Goal: Complete application form

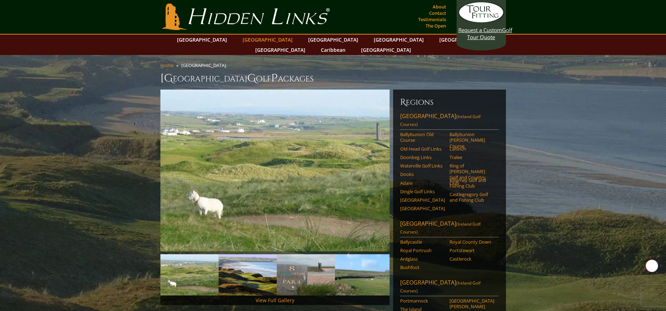
click at [251, 40] on link "[GEOGRAPHIC_DATA]" at bounding box center [267, 40] width 57 height 10
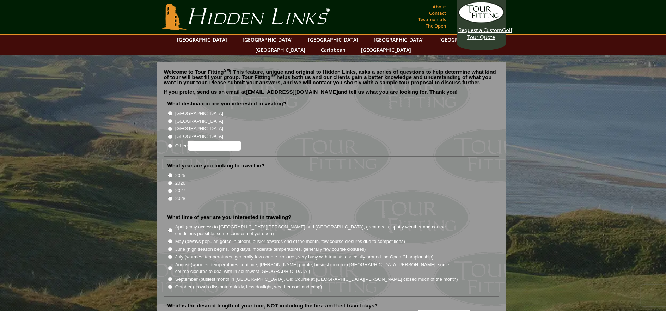
click at [169, 119] on input "[GEOGRAPHIC_DATA]" at bounding box center [170, 121] width 5 height 5
radio input "true"
click at [169, 181] on input "2026" at bounding box center [170, 183] width 5 height 5
radio input "true"
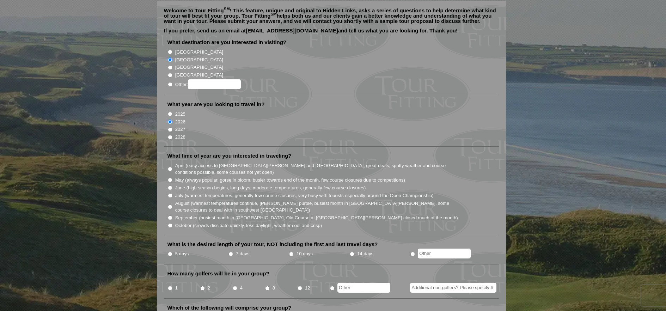
scroll to position [70, 0]
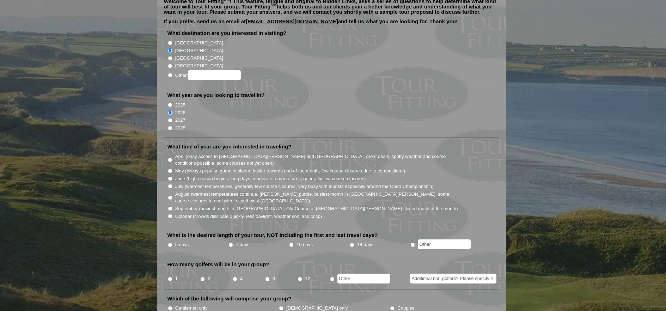
click at [169, 176] on input "June (high season begins, long days, moderate temperatures, generally few cours…" at bounding box center [170, 178] width 5 height 5
radio input "true"
click at [434, 239] on input "text" at bounding box center [444, 244] width 53 height 10
type input "6"
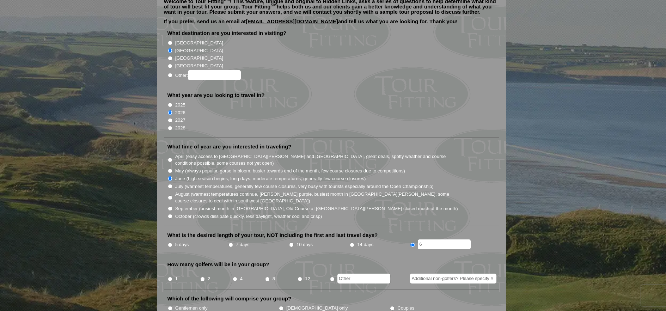
radio input "true"
click at [354, 273] on input "text" at bounding box center [363, 278] width 53 height 10
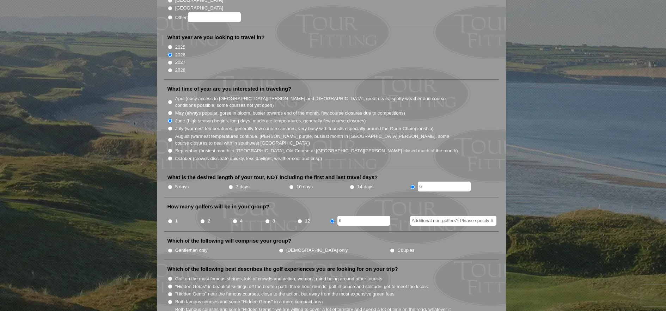
scroll to position [141, 0]
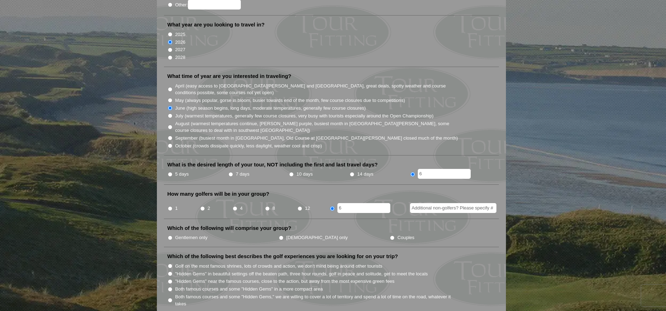
type input "6"
click at [168, 235] on input "Gentlemen only" at bounding box center [170, 237] width 5 height 5
radio input "true"
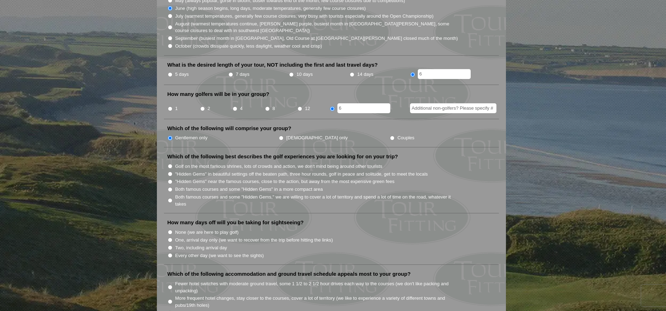
scroll to position [247, 0]
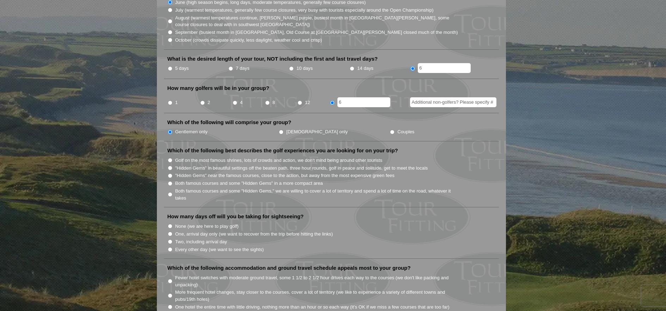
click at [169, 181] on input "Both famous courses and some "Hidden Gems" in a more compact area" at bounding box center [170, 183] width 5 height 5
radio input "true"
click at [170, 231] on input "One, arrival day only (we want to recover from the trip before hitting the link…" at bounding box center [170, 233] width 5 height 5
radio input "true"
click at [230, 66] on input "7 days" at bounding box center [230, 68] width 5 height 5
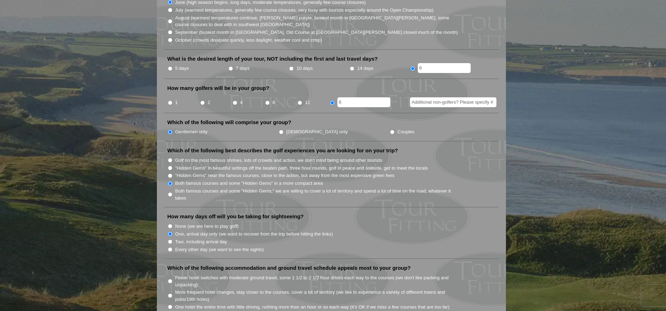
radio input "true"
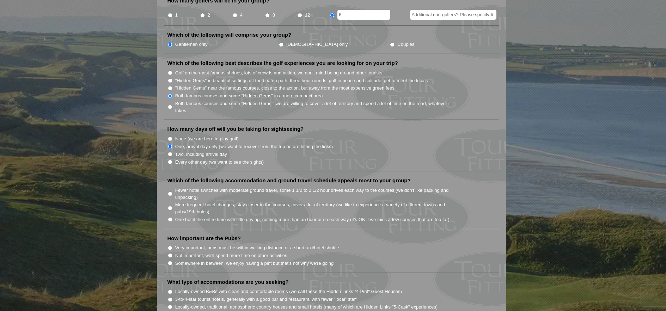
scroll to position [352, 0]
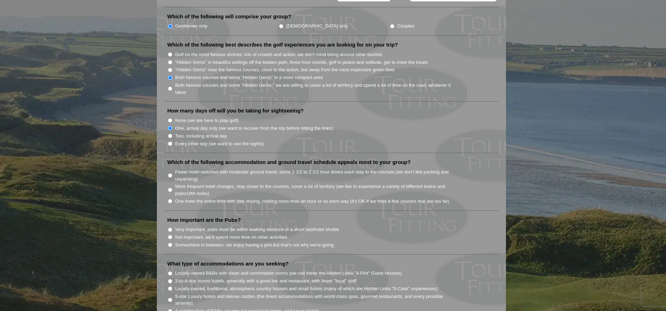
click at [168, 199] on input "One hotel the entire time with little driving, nothing more than an hour or so …" at bounding box center [170, 201] width 5 height 5
radio input "true"
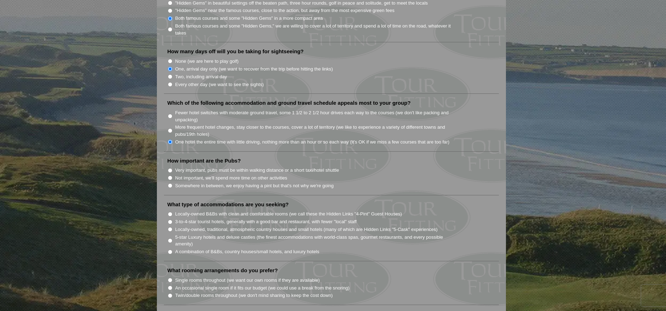
scroll to position [423, 0]
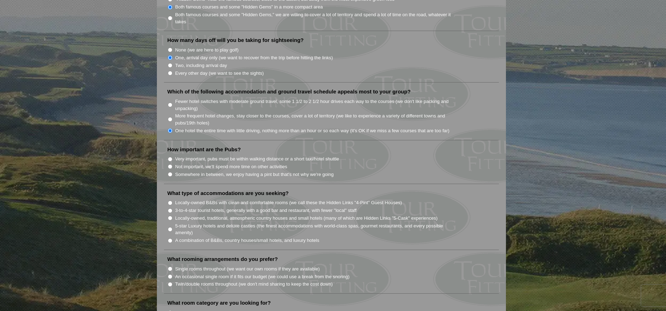
click at [171, 157] on input "Very important, pubs must be within walking distance or a short taxi/hotel shut…" at bounding box center [170, 159] width 5 height 5
radio input "true"
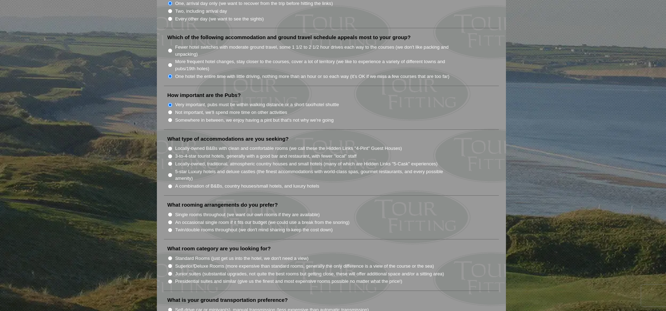
scroll to position [493, 0]
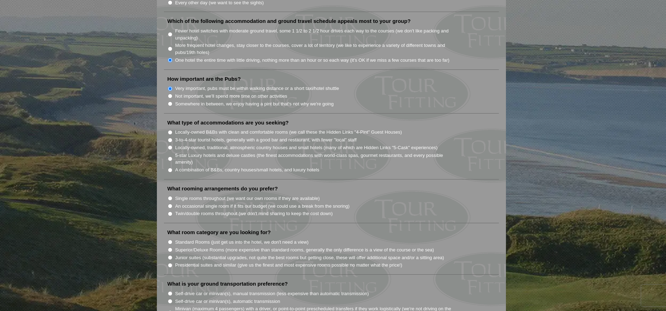
click at [170, 168] on input "A combination of B&Bs, country houses/small hotels, and luxury hotels" at bounding box center [170, 170] width 5 height 5
radio input "true"
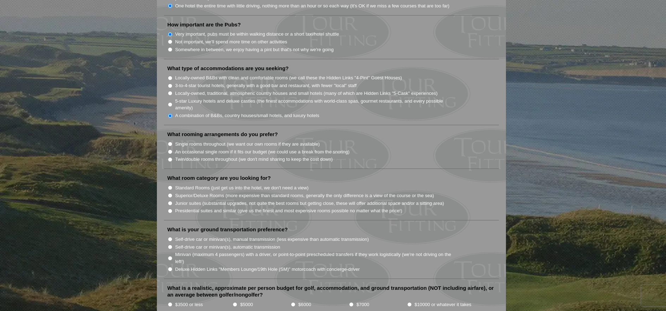
scroll to position [564, 0]
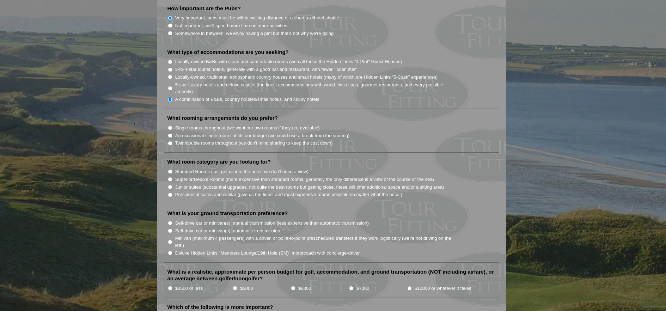
click at [171, 141] on input "Twin/double rooms throughout (we don't mind sharing to keep the cost down)" at bounding box center [170, 143] width 5 height 5
radio input "true"
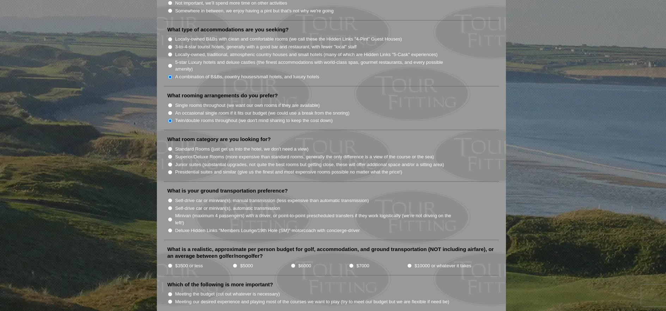
scroll to position [599, 0]
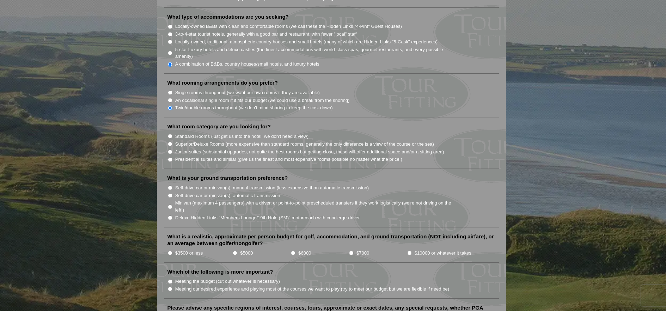
click at [169, 149] on input "Junior suites (substantial upgrades, not quite the best rooms but getting close…" at bounding box center [170, 151] width 5 height 5
radio input "true"
click at [171, 193] on input "Self-drive car or minivan(s), automatic transmission" at bounding box center [170, 195] width 5 height 5
radio input "true"
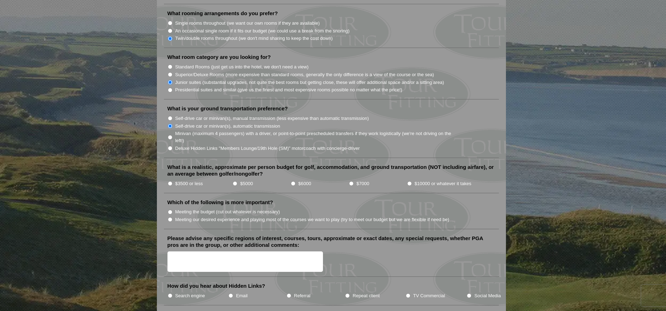
scroll to position [669, 0]
click at [171, 178] on li "$3500 or less" at bounding box center [199, 182] width 65 height 8
click at [170, 180] on input "$3500 or less" at bounding box center [170, 182] width 5 height 5
radio input "true"
click at [169, 216] on input "Meeting our desired experience and playing most of the courses we want to play …" at bounding box center [170, 218] width 5 height 5
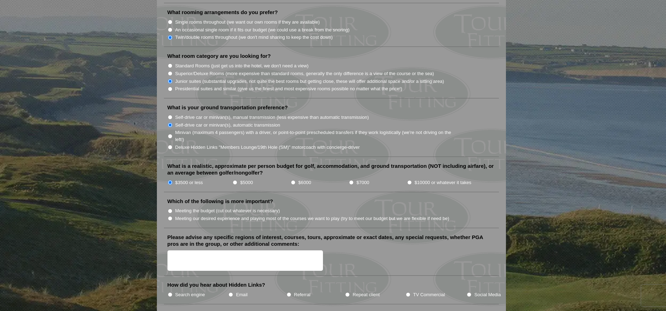
radio input "true"
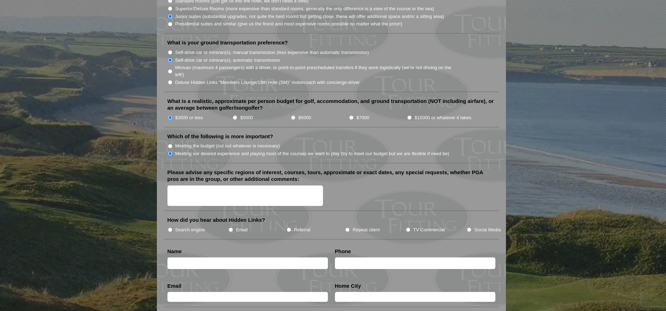
scroll to position [775, 0]
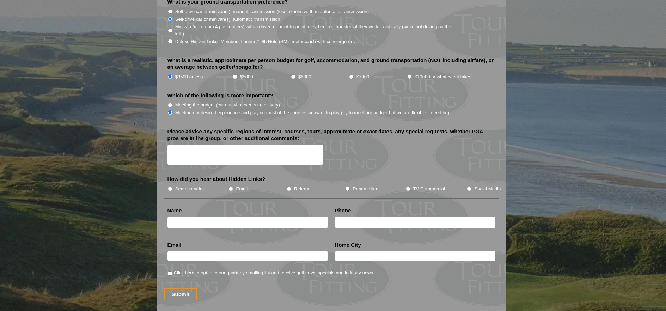
click at [169, 186] on input "Search engine" at bounding box center [170, 188] width 5 height 5
radio input "true"
click at [273, 218] on input "text" at bounding box center [247, 222] width 160 height 12
type input "[PERSON_NAME][US_STATE]"
type input "6019535700"
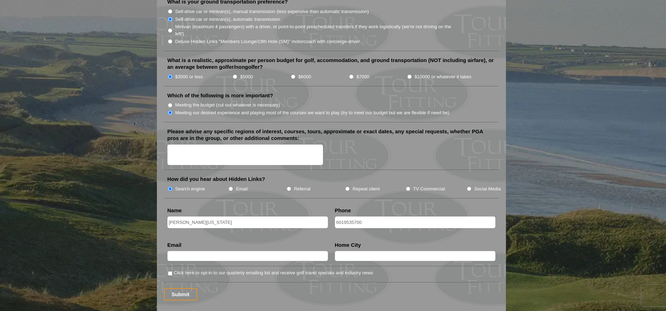
type input "[EMAIL_ADDRESS][DOMAIN_NAME]"
type input "[PERSON_NAME]"
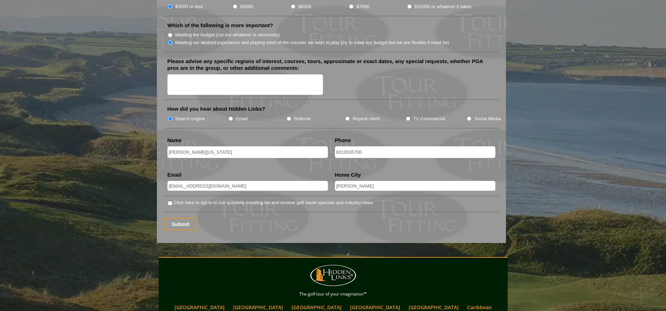
scroll to position [846, 0]
click at [170, 200] on input "Click here to opt-in to our quarterly emailing list and receive golf travel spe…" at bounding box center [170, 202] width 5 height 5
checkbox input "true"
click at [179, 217] on input "Submit" at bounding box center [180, 223] width 33 height 12
